Goal: Transaction & Acquisition: Purchase product/service

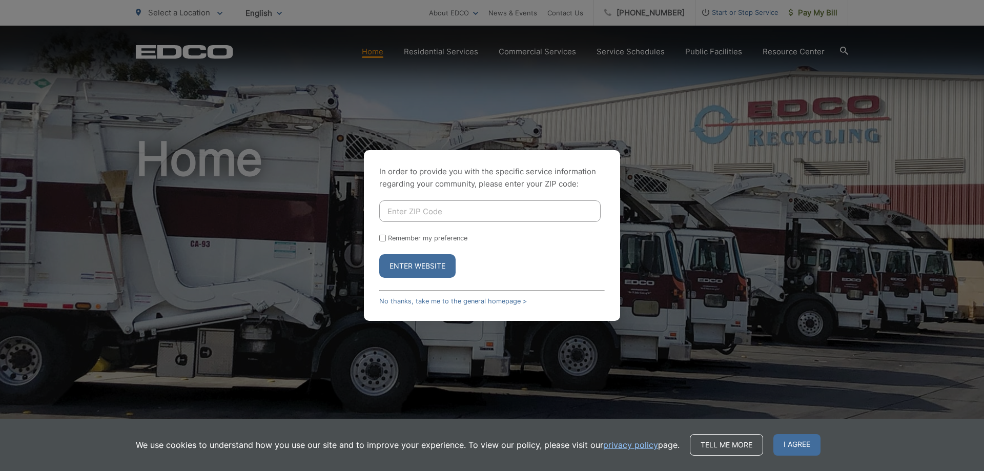
click at [407, 207] on input "Enter ZIP Code" at bounding box center [489, 211] width 221 height 22
type input "91901"
click at [424, 267] on button "Enter Website" at bounding box center [417, 266] width 76 height 24
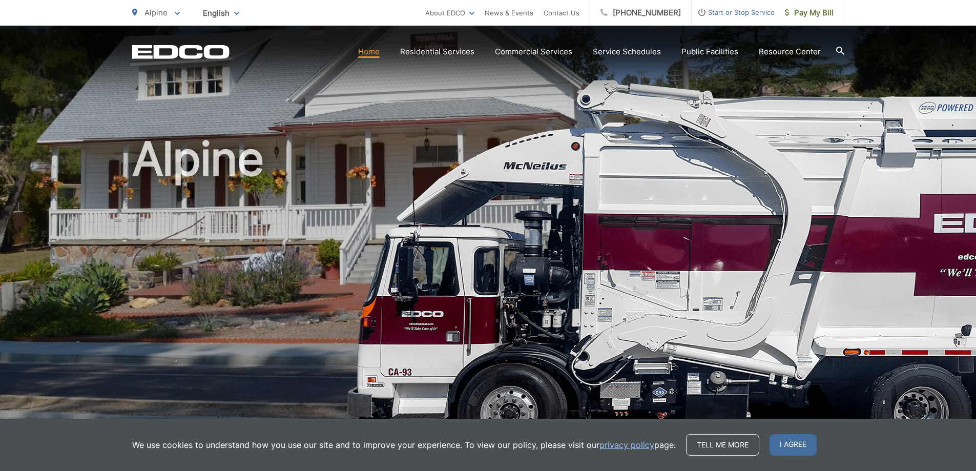
click at [627, 445] on link "privacy policy" at bounding box center [627, 445] width 55 height 12
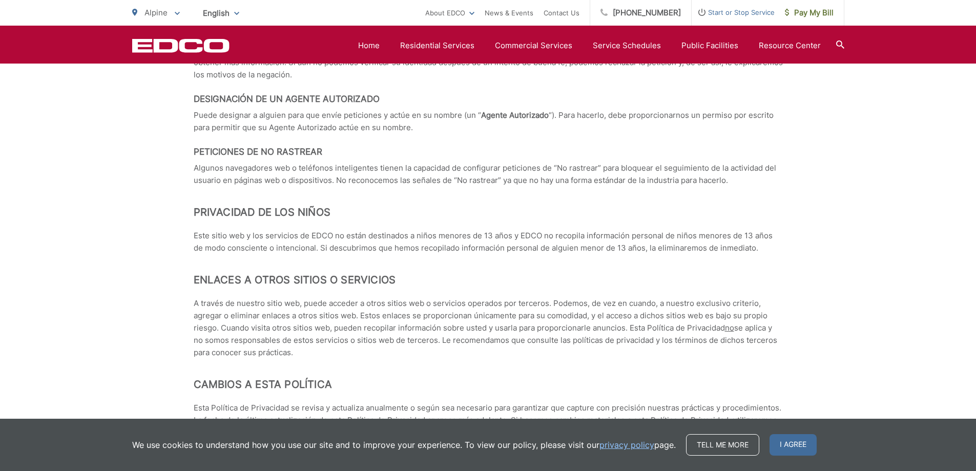
scroll to position [4478, 0]
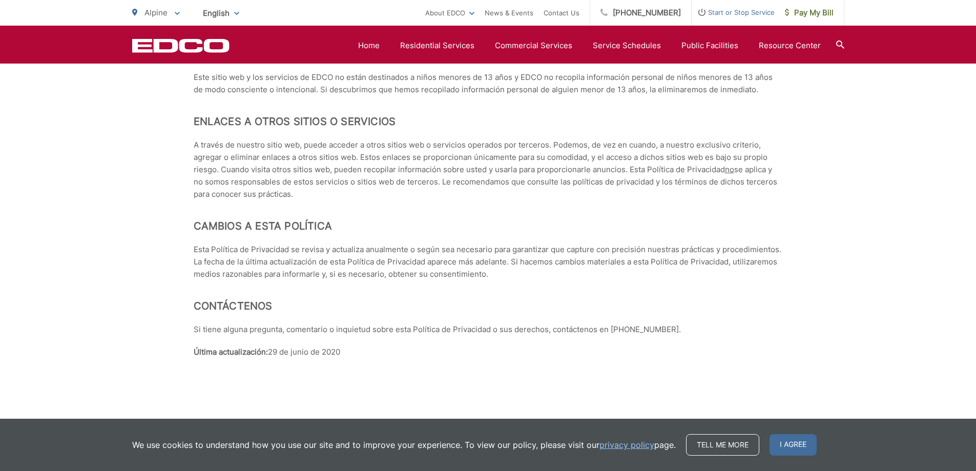
click at [733, 439] on link "Tell me more" at bounding box center [722, 445] width 73 height 22
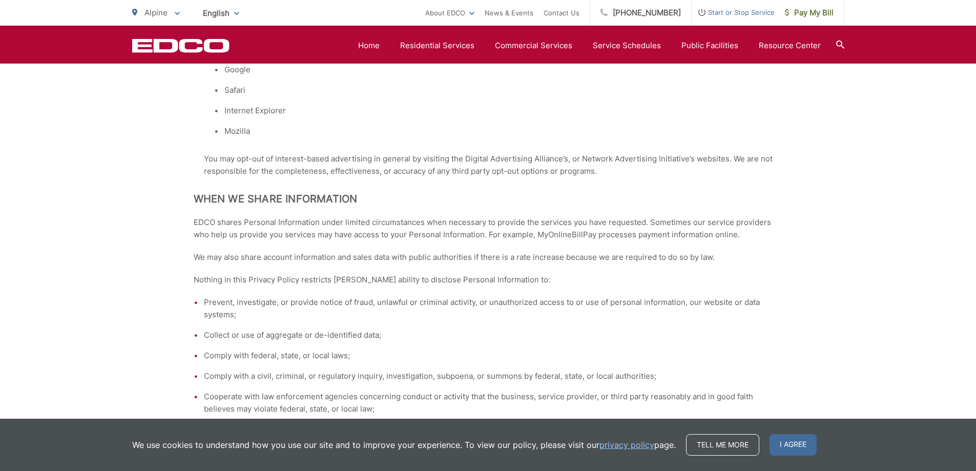
scroll to position [1076, 0]
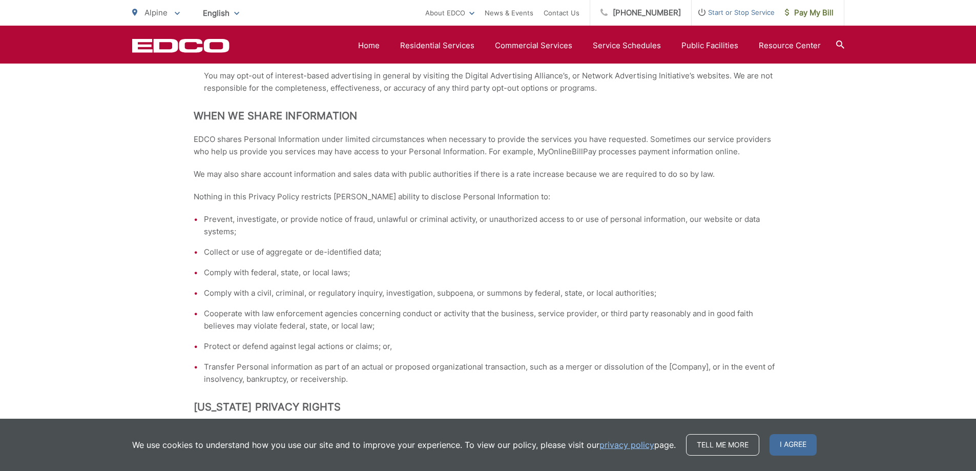
click at [797, 445] on span "I agree" at bounding box center [793, 445] width 47 height 22
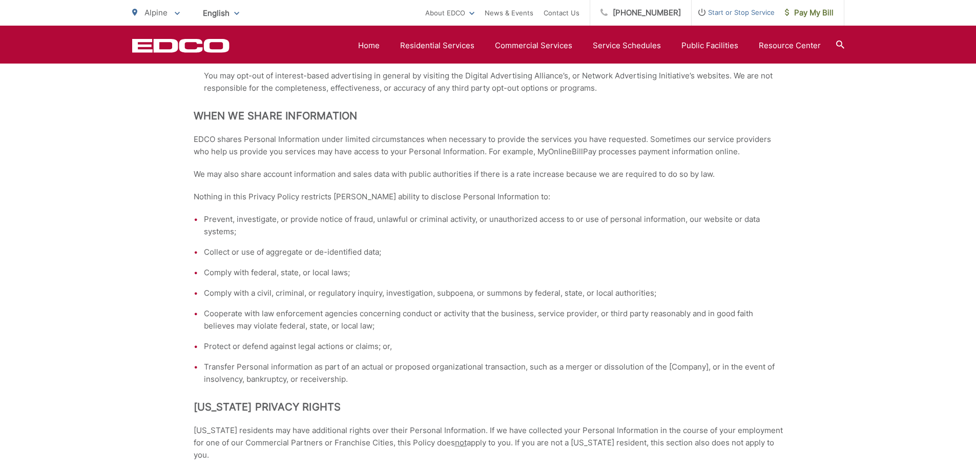
click at [375, 45] on link "Home" at bounding box center [369, 45] width 22 height 12
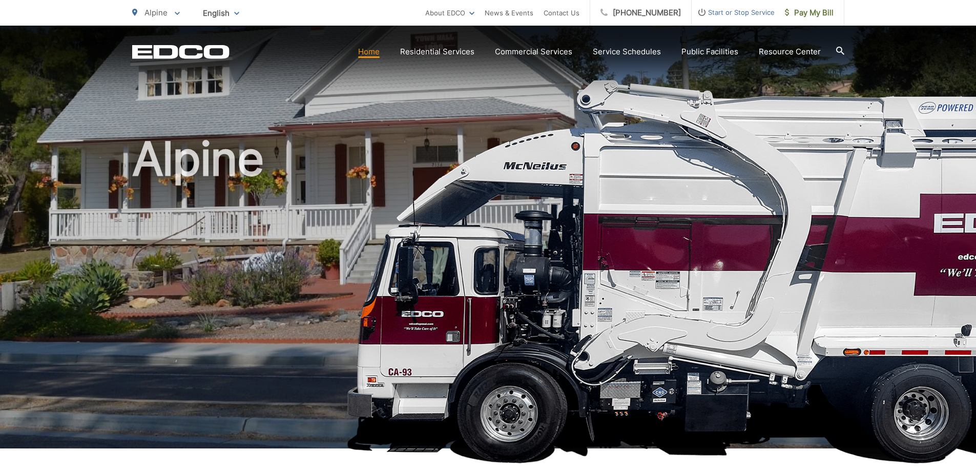
click at [811, 13] on span "Pay My Bill" at bounding box center [809, 13] width 49 height 12
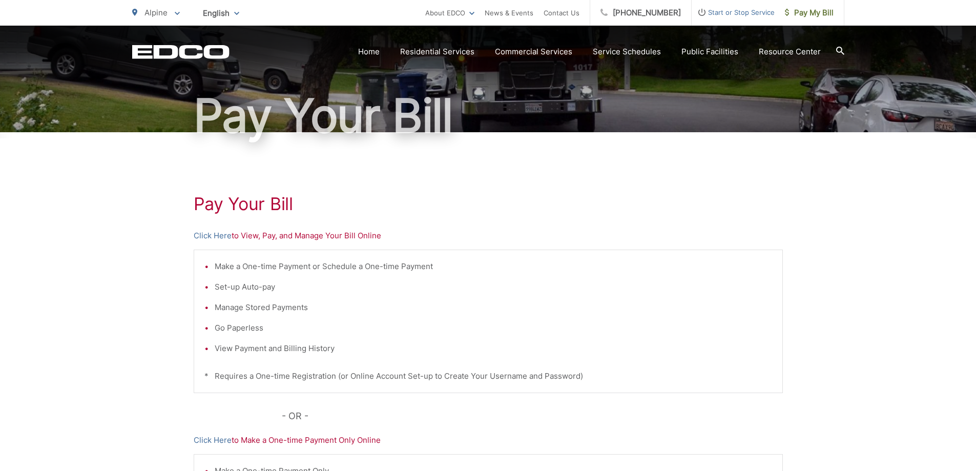
scroll to position [102, 0]
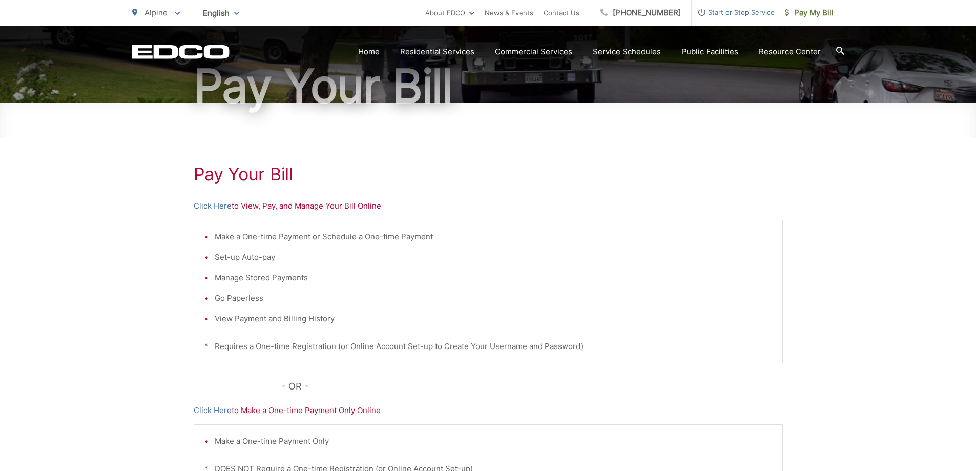
click at [215, 207] on link "Click Here" at bounding box center [213, 206] width 38 height 12
